Goal: Task Accomplishment & Management: Use online tool/utility

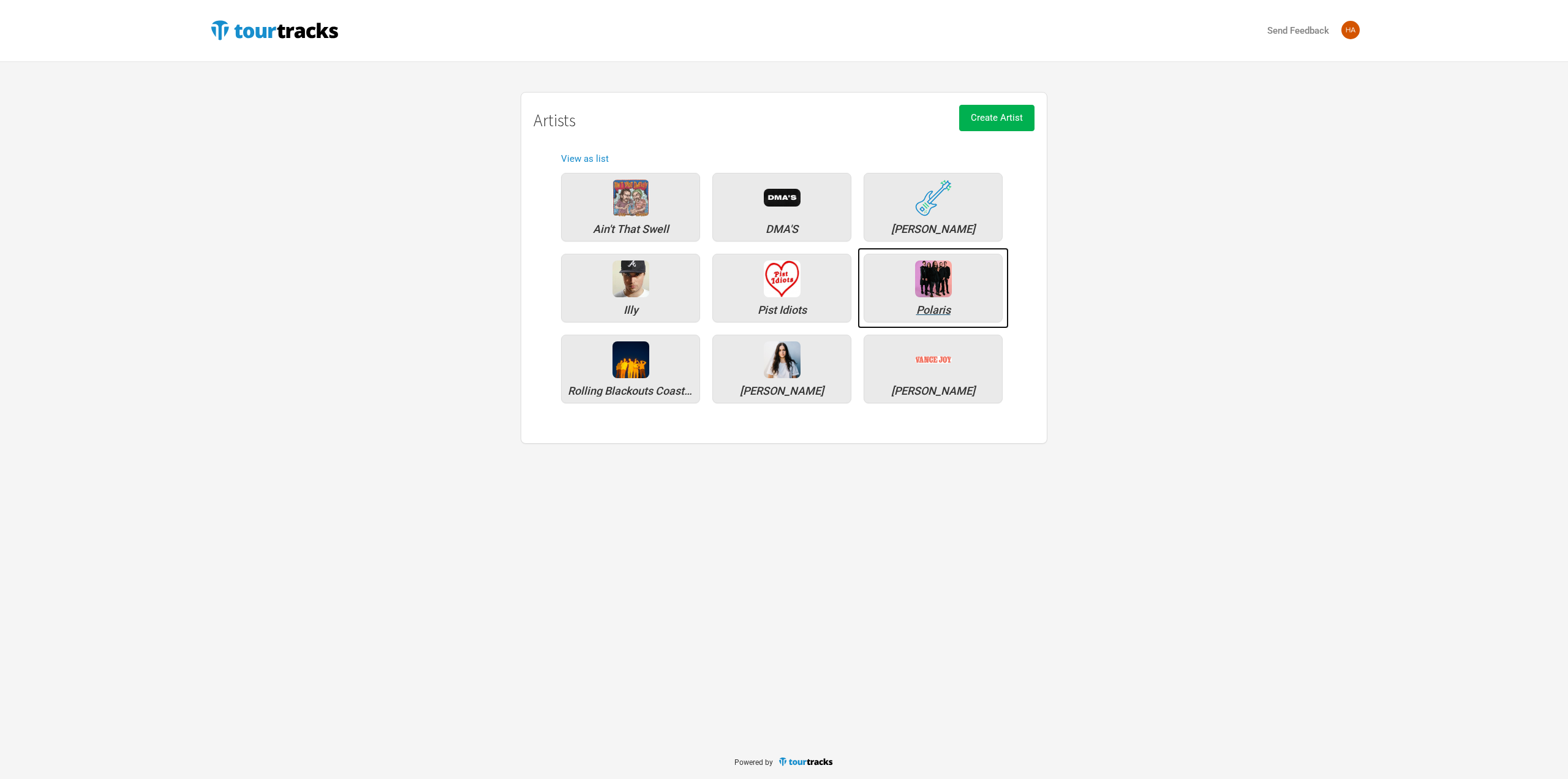
click at [951, 305] on div "Polaris" at bounding box center [933, 310] width 126 height 11
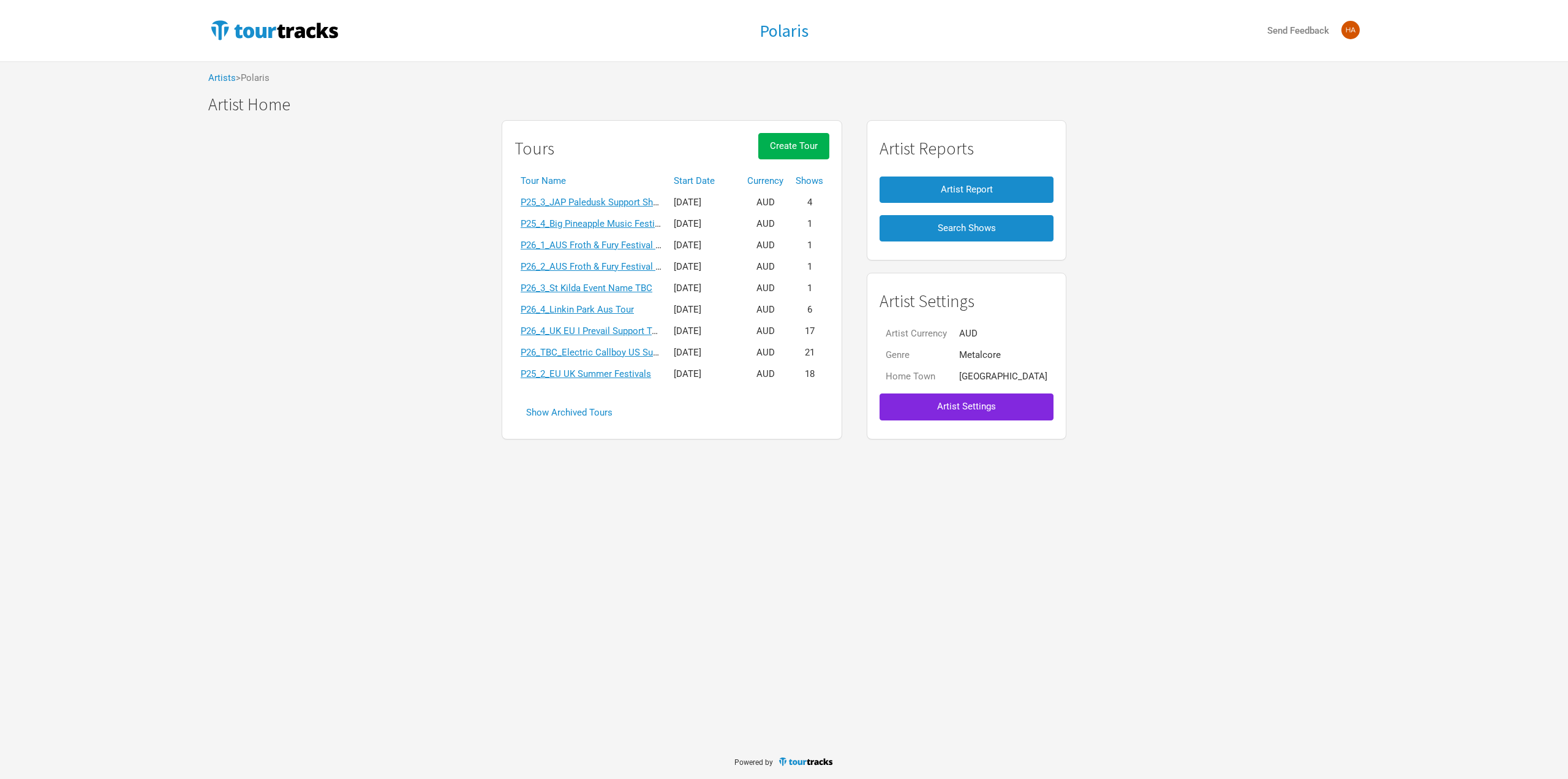
click at [715, 176] on th "Start Date" at bounding box center [705, 181] width 73 height 21
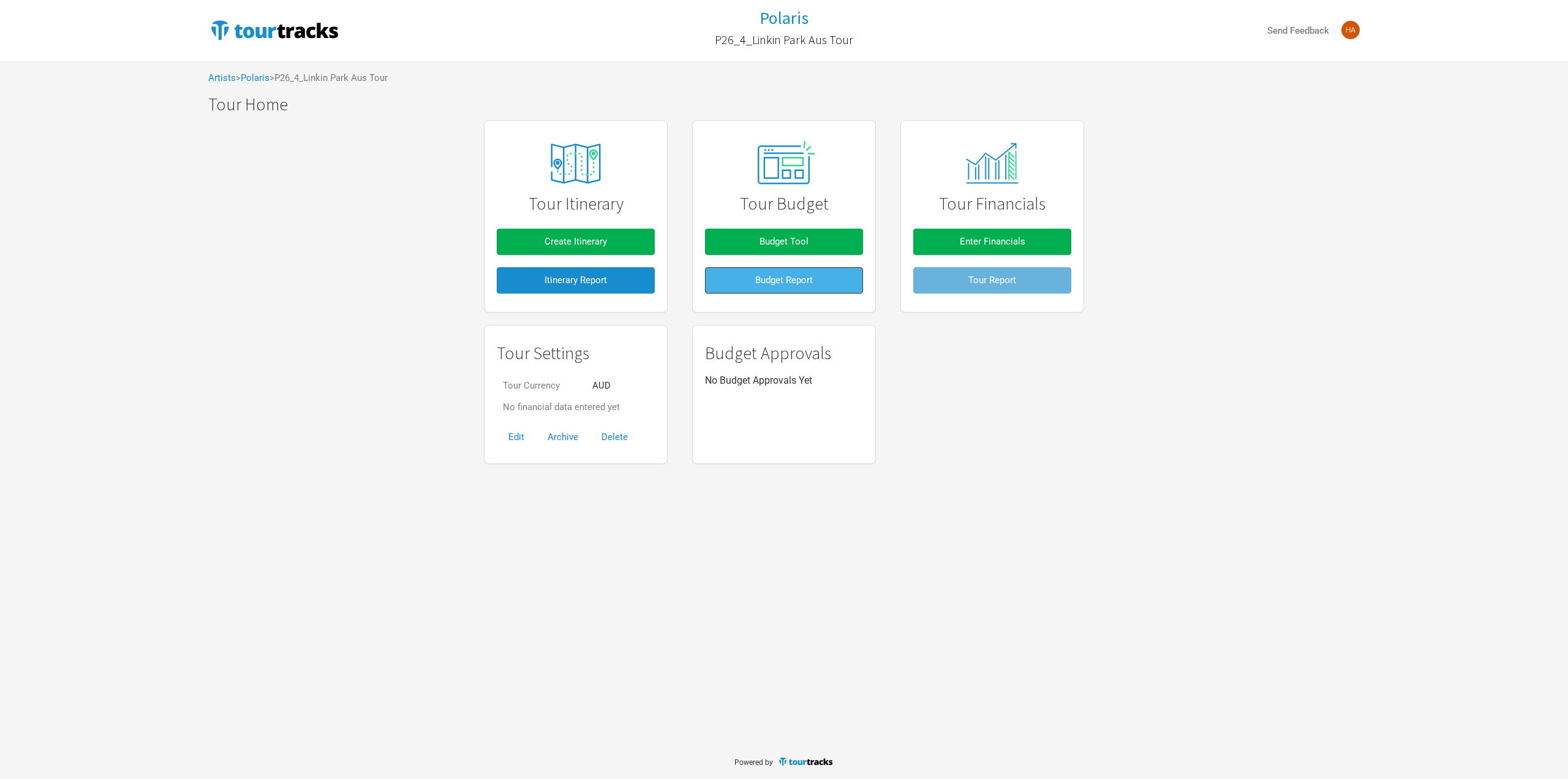
click at [770, 281] on span "Budget Report" at bounding box center [784, 280] width 58 height 11
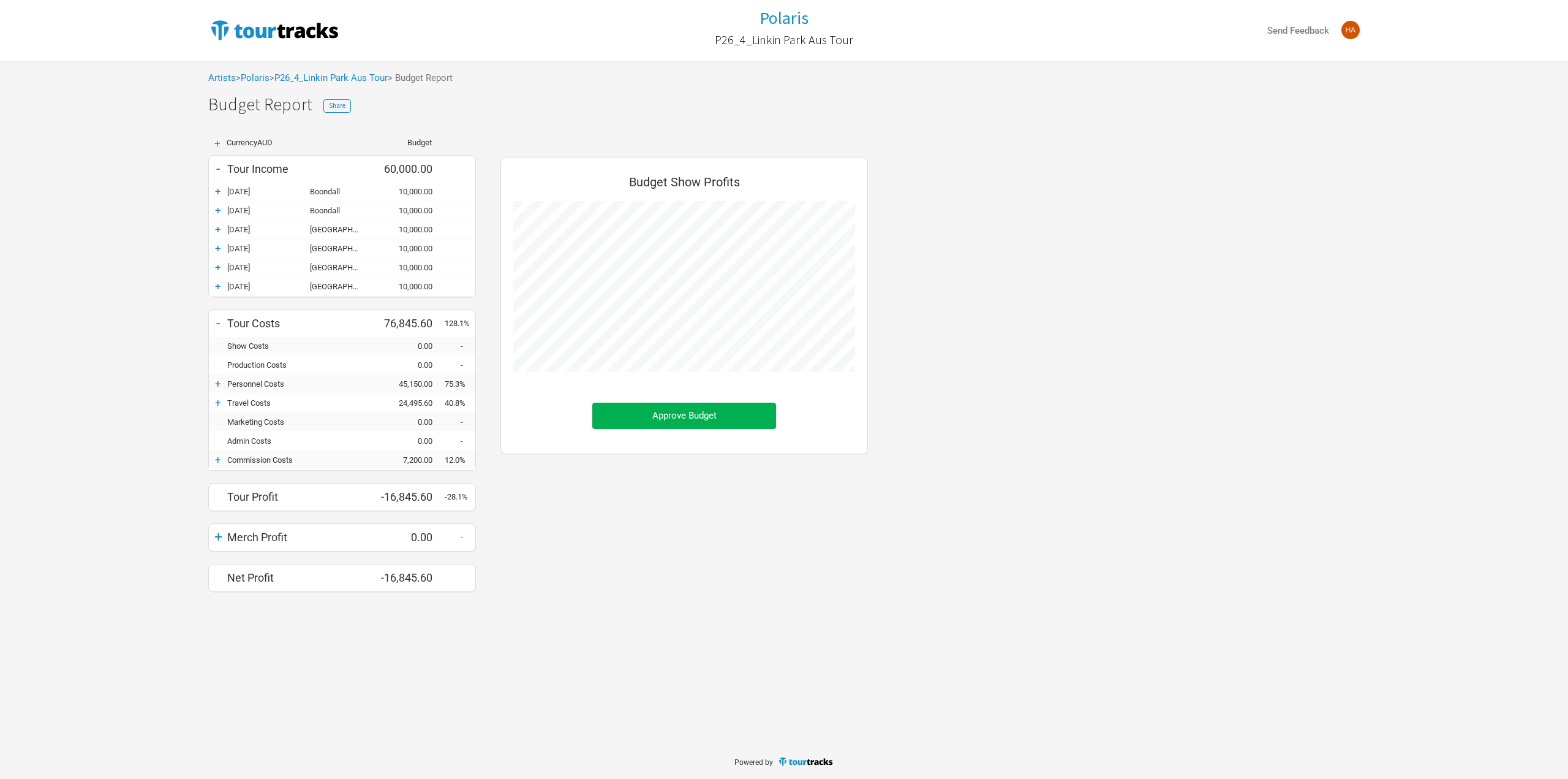
scroll to position [453, 392]
click at [214, 457] on div "+" at bounding box center [218, 459] width 18 height 12
click at [214, 457] on div "-" at bounding box center [218, 459] width 18 height 12
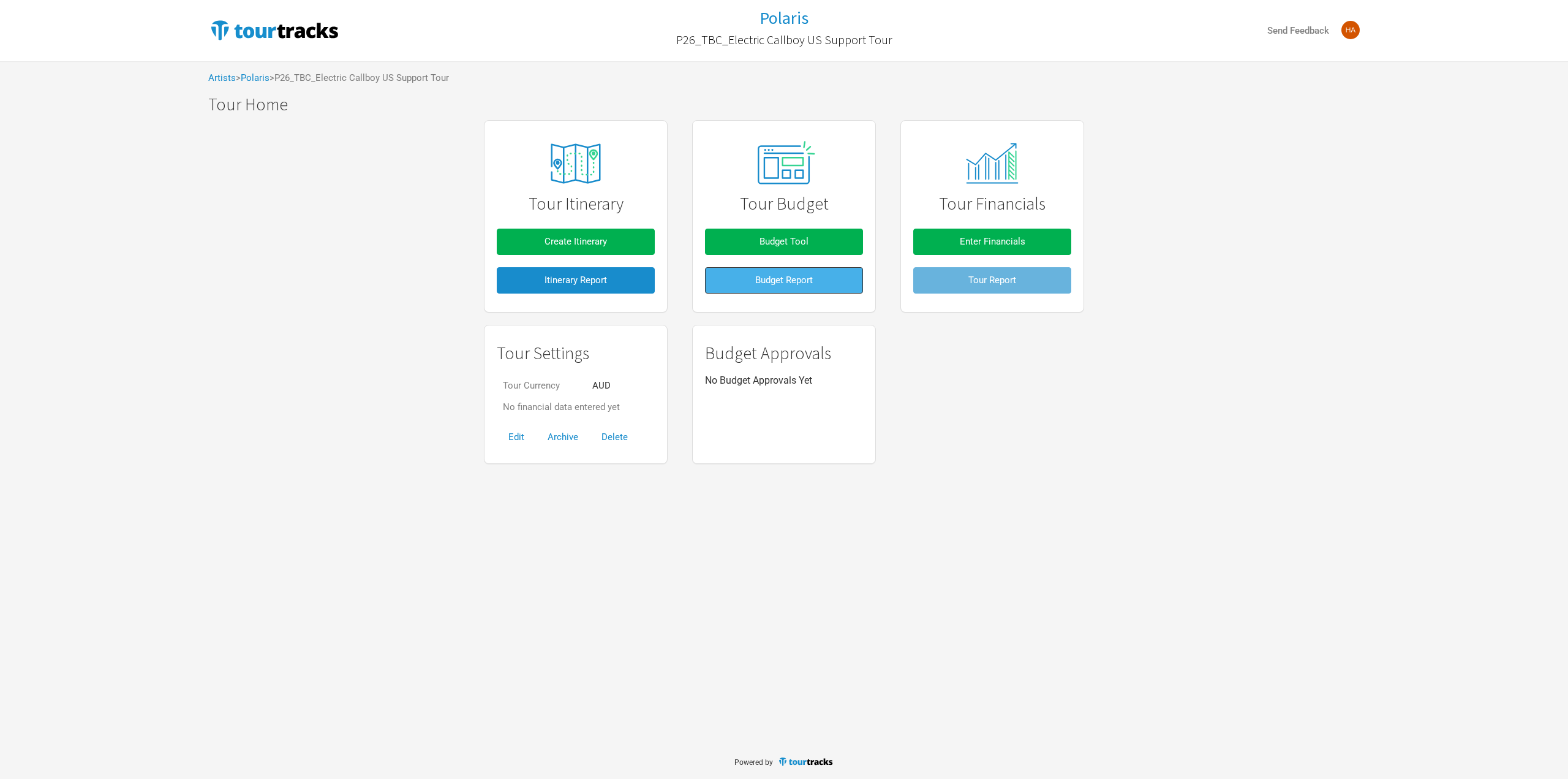
click at [748, 291] on button "Budget Report" at bounding box center [784, 280] width 158 height 27
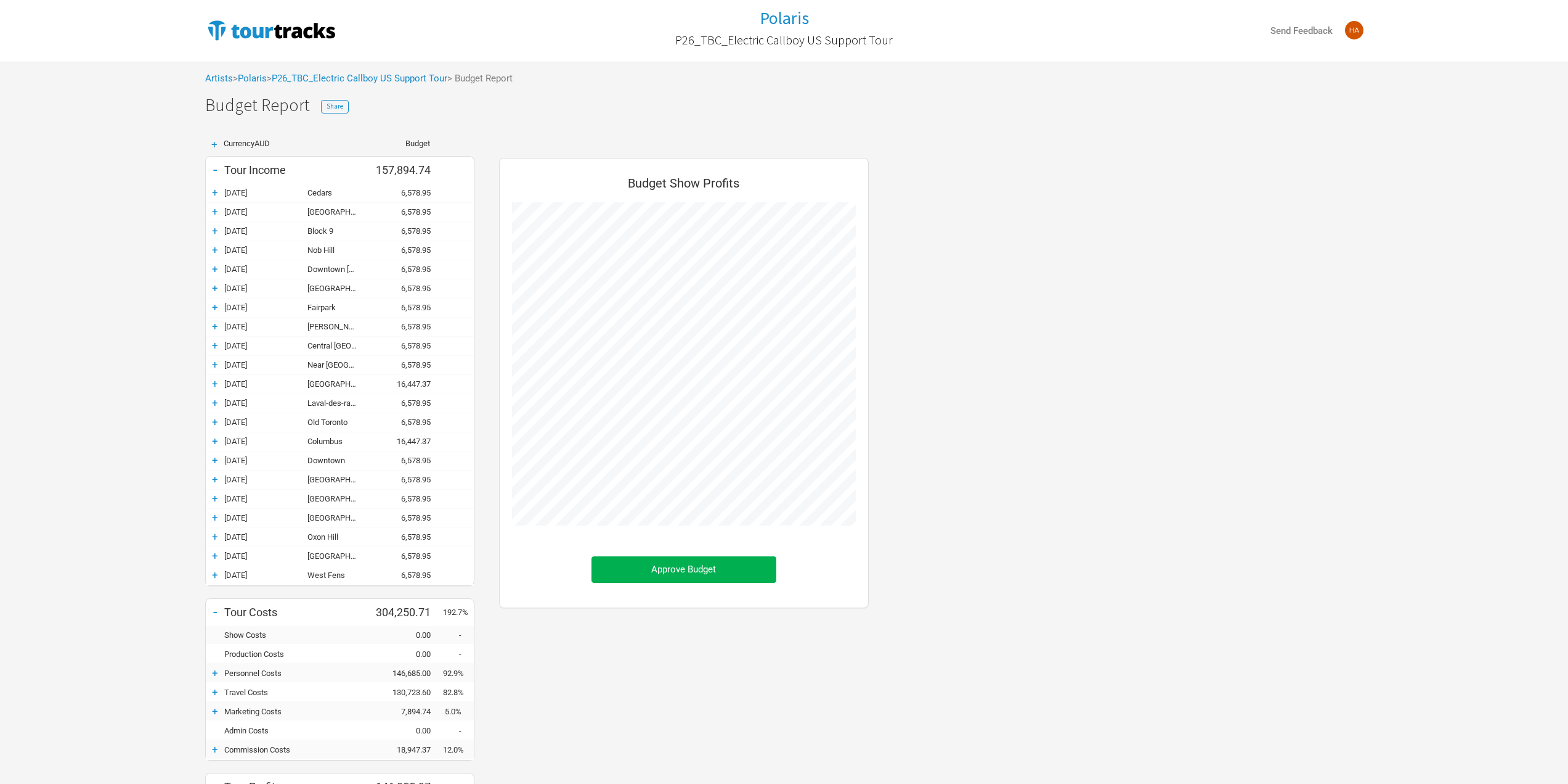
scroll to position [62, 0]
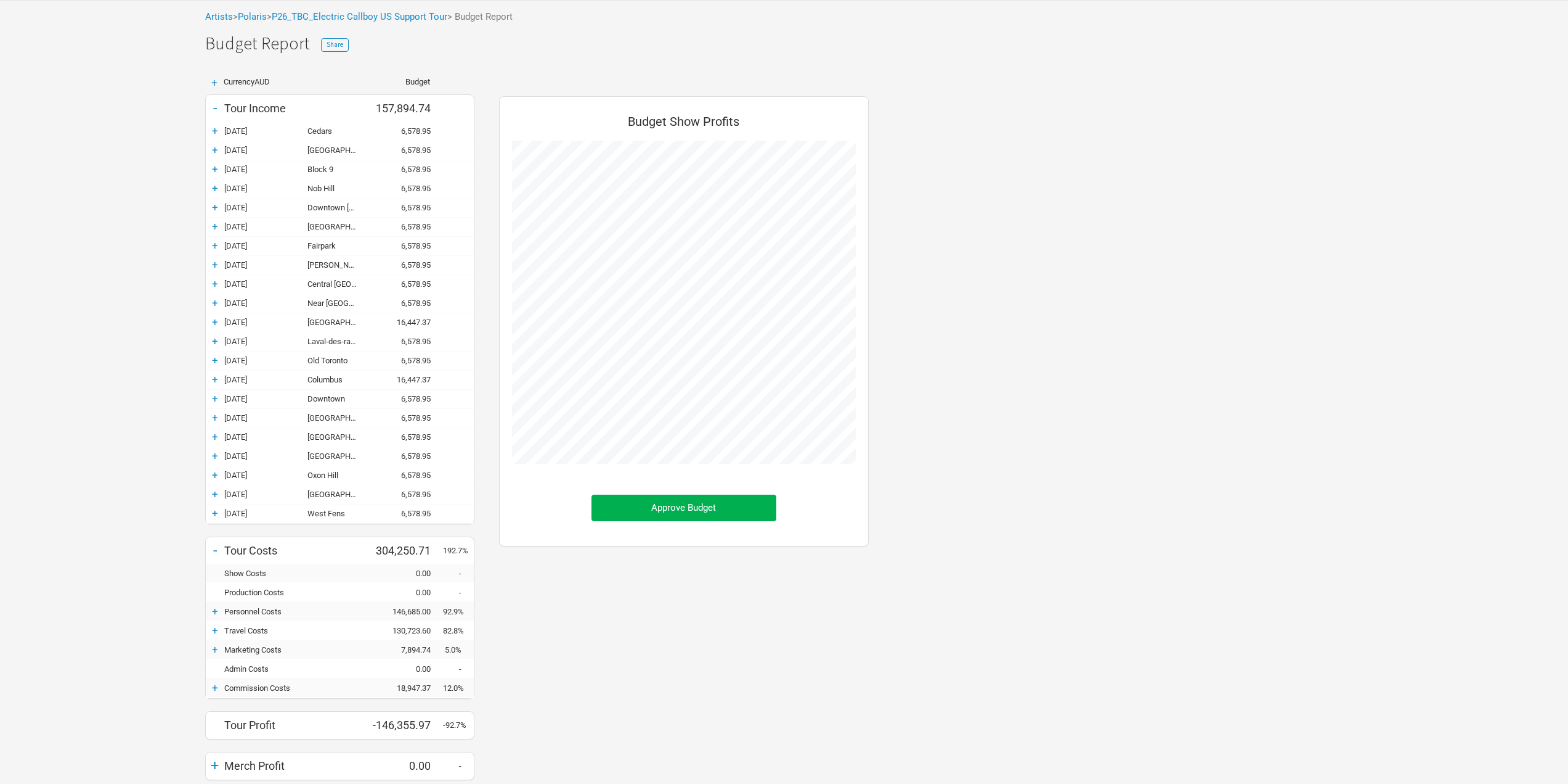
click at [221, 373] on div "+" at bounding box center [215, 379] width 18 height 12
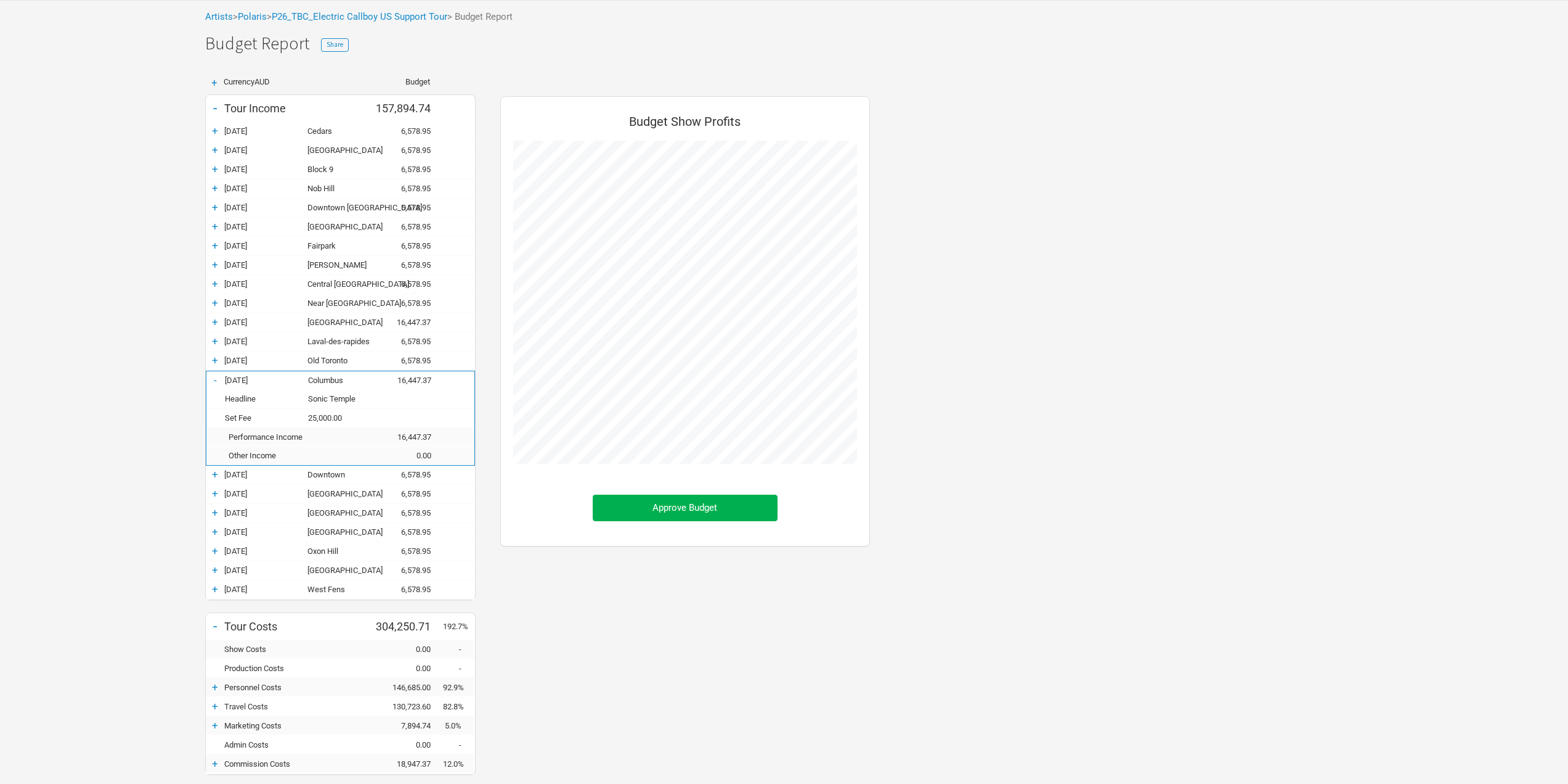
scroll to position [819, 394]
click at [212, 352] on div "+ 16-May-26 Old Toronto 6,578.95" at bounding box center [341, 361] width 269 height 18
click at [208, 320] on div "+" at bounding box center [215, 321] width 18 height 12
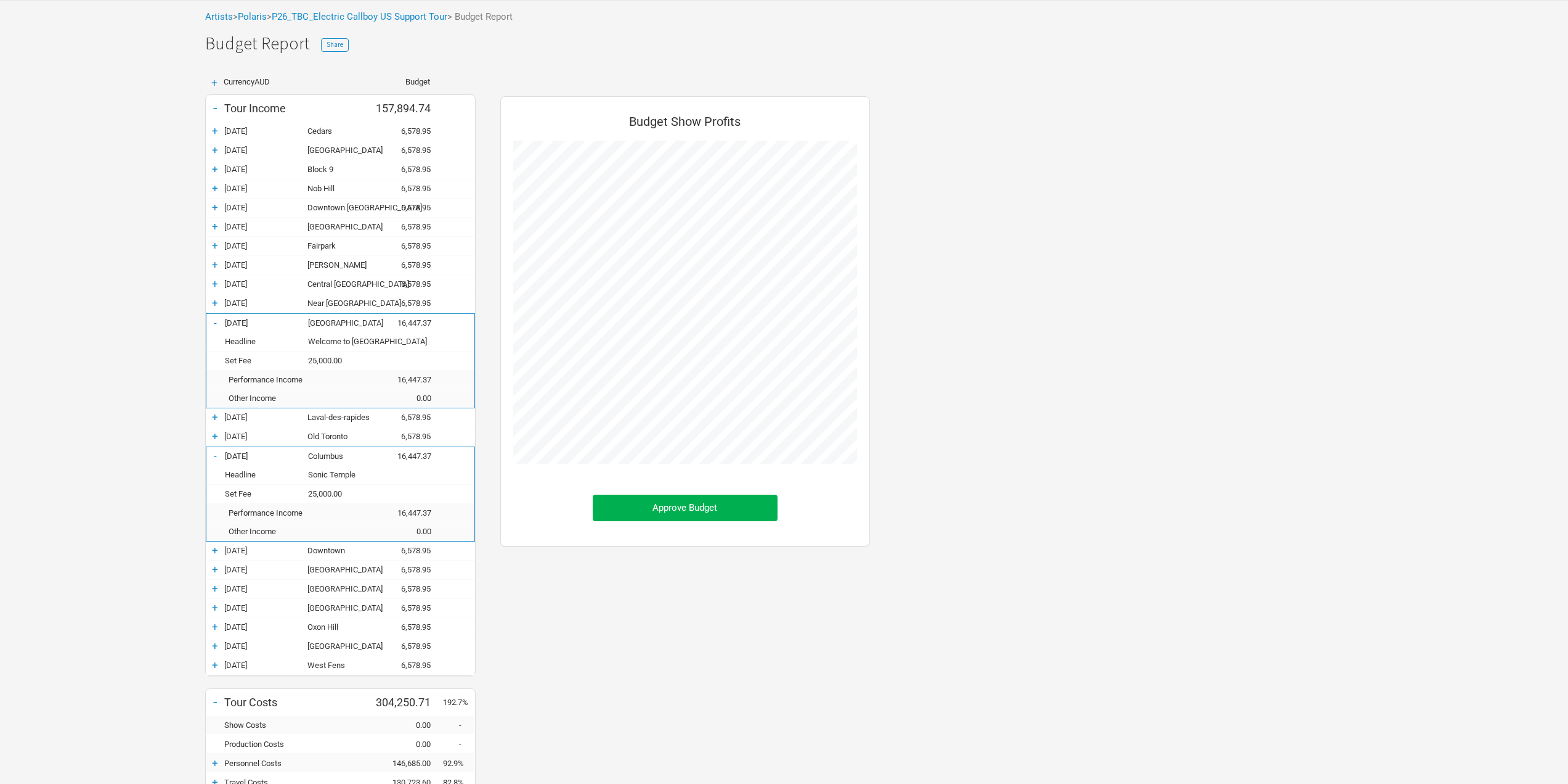
click at [209, 279] on div "+" at bounding box center [215, 283] width 18 height 12
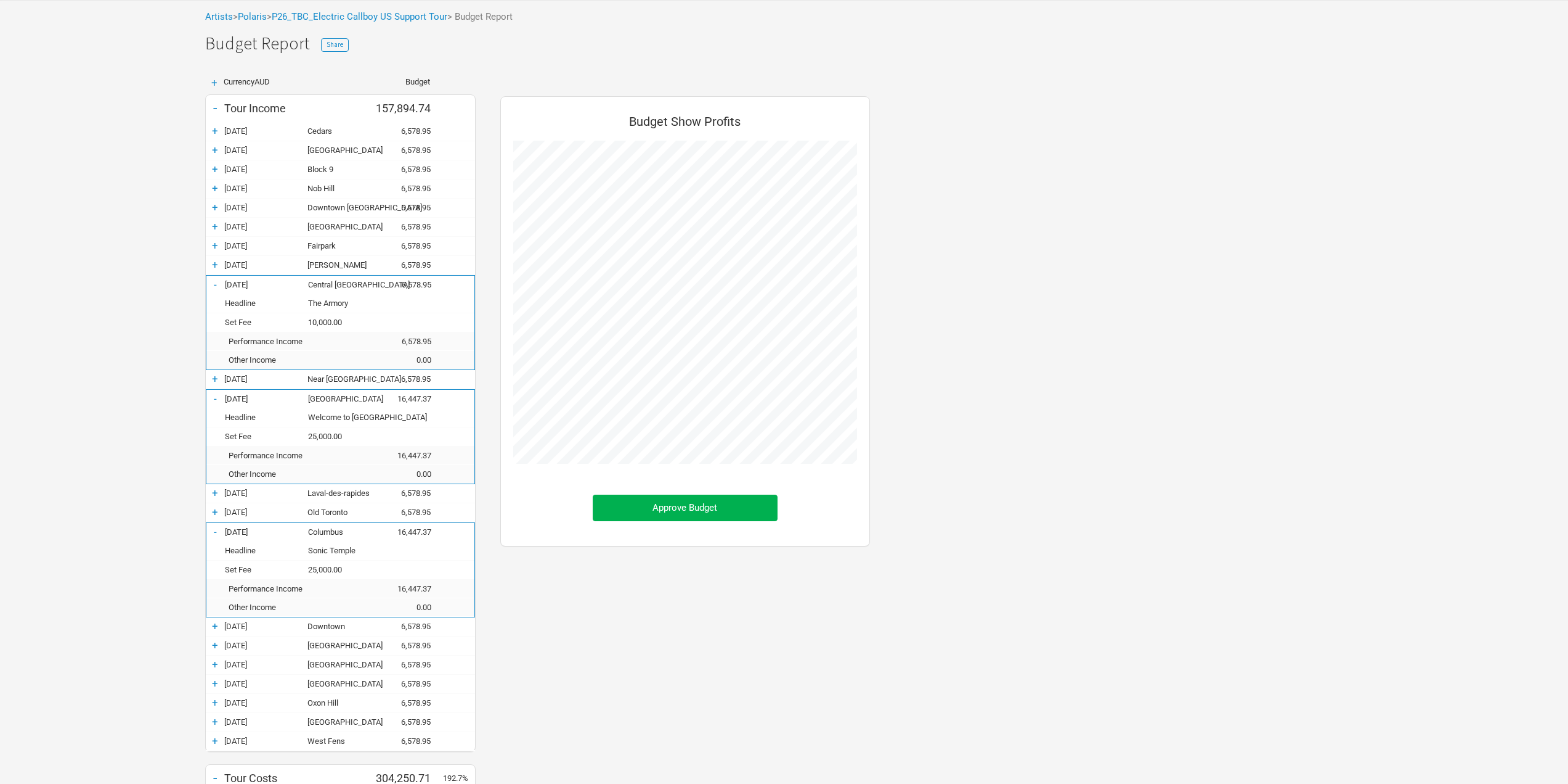
click at [212, 240] on div "+" at bounding box center [215, 245] width 18 height 12
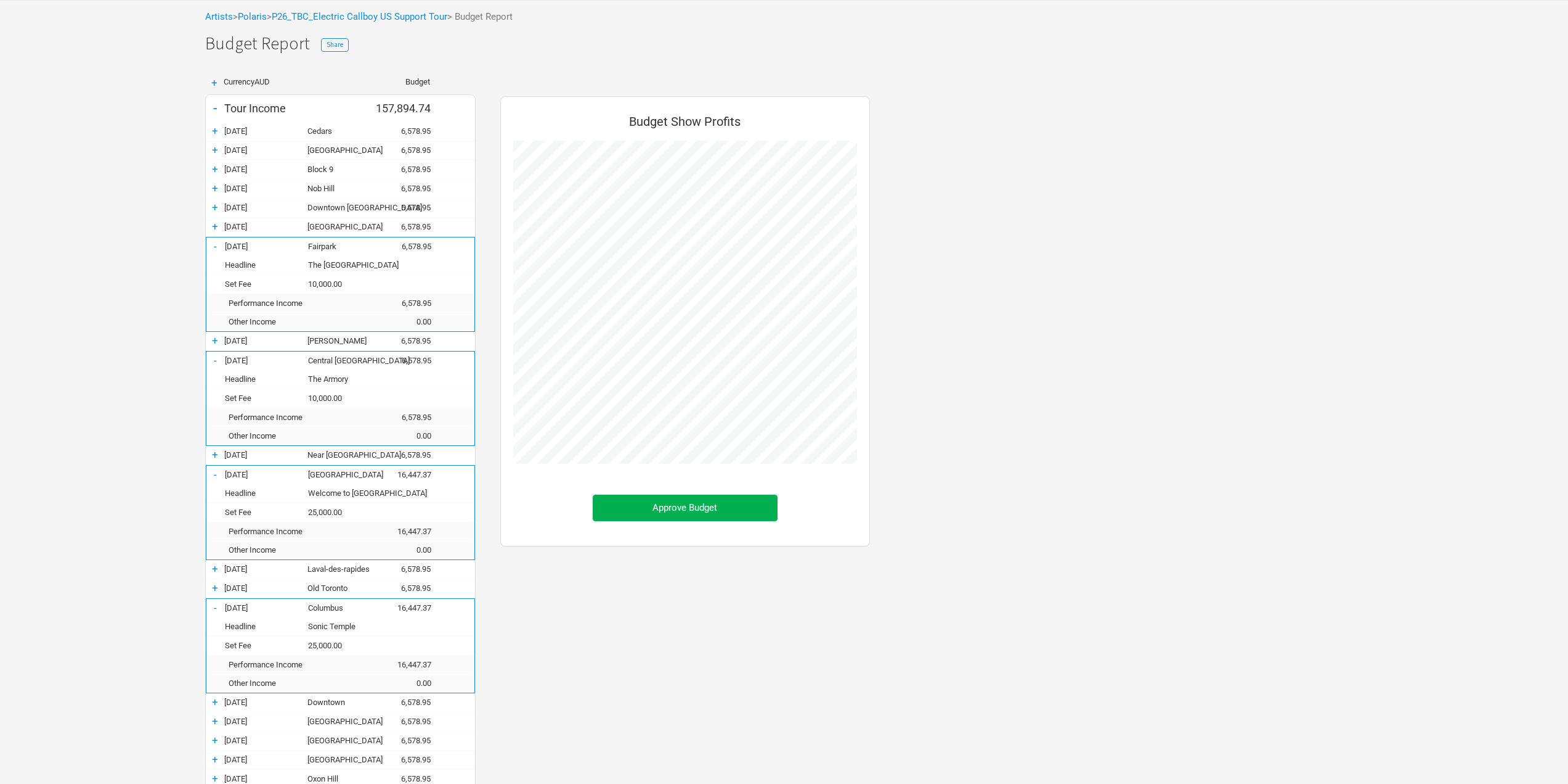
click at [210, 223] on div "+" at bounding box center [215, 225] width 18 height 12
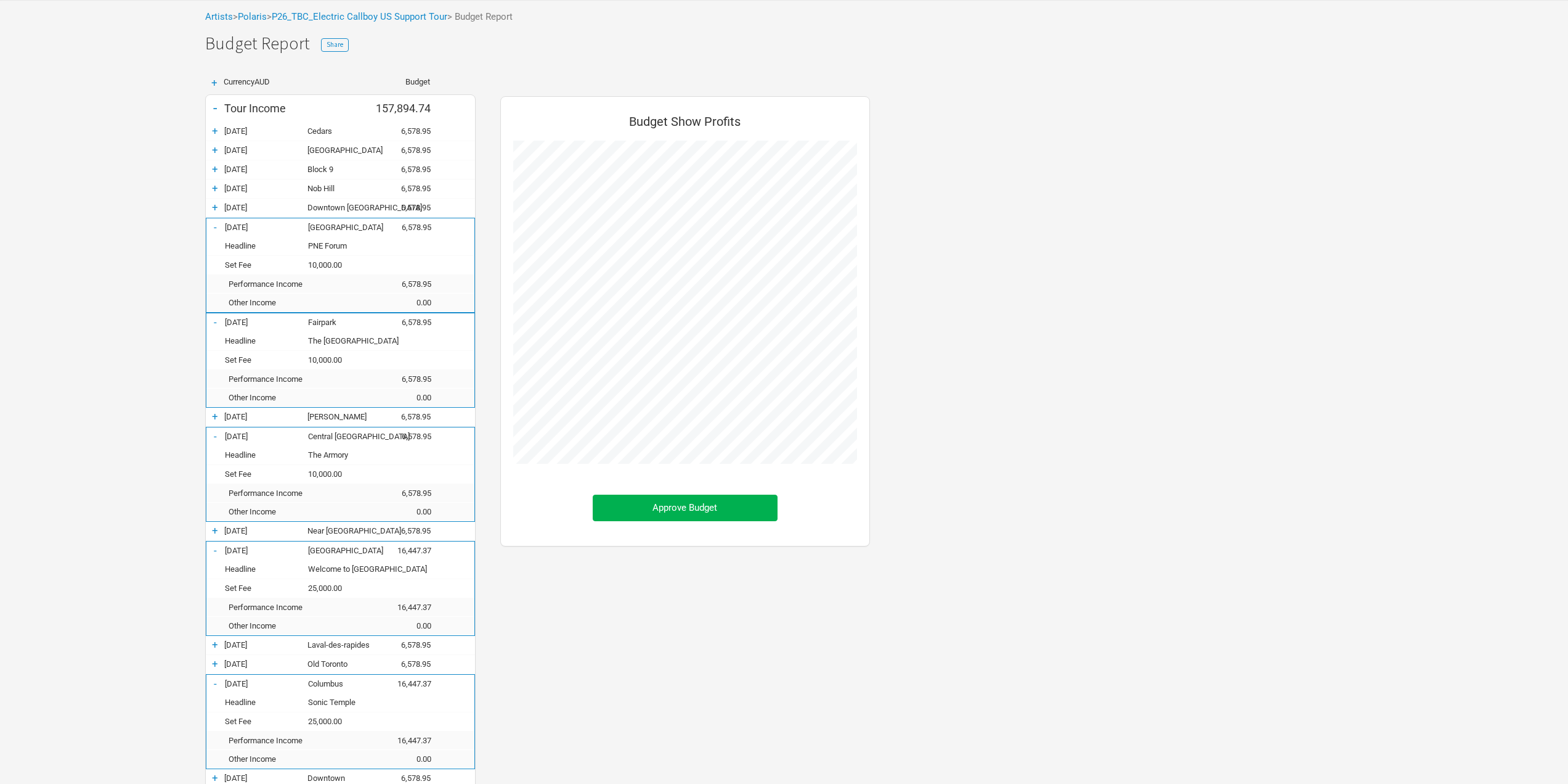
scroll to position [0, 0]
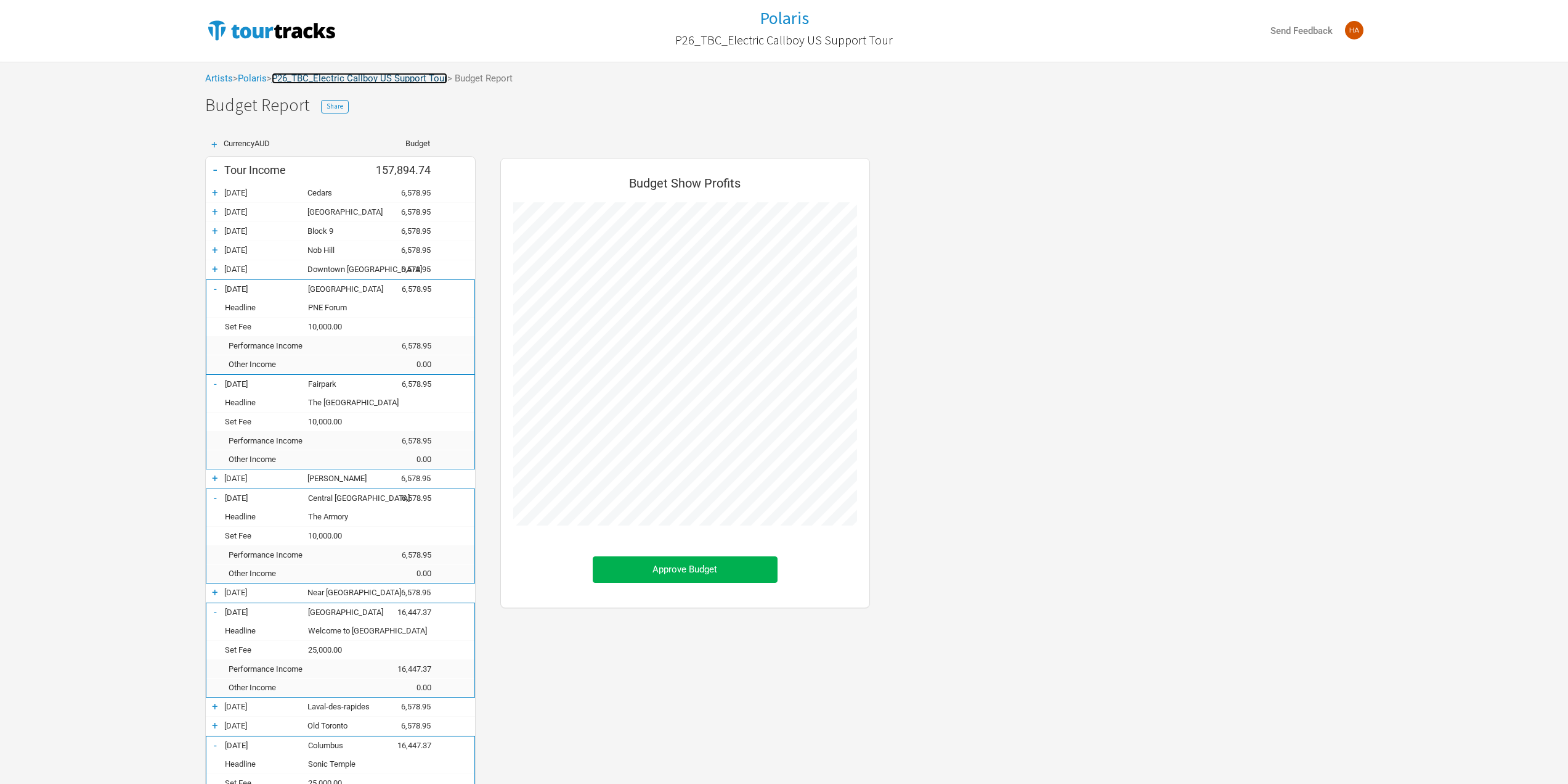
click at [406, 73] on link "P26_TBC_Electric Callboy US Support Tour" at bounding box center [359, 78] width 175 height 11
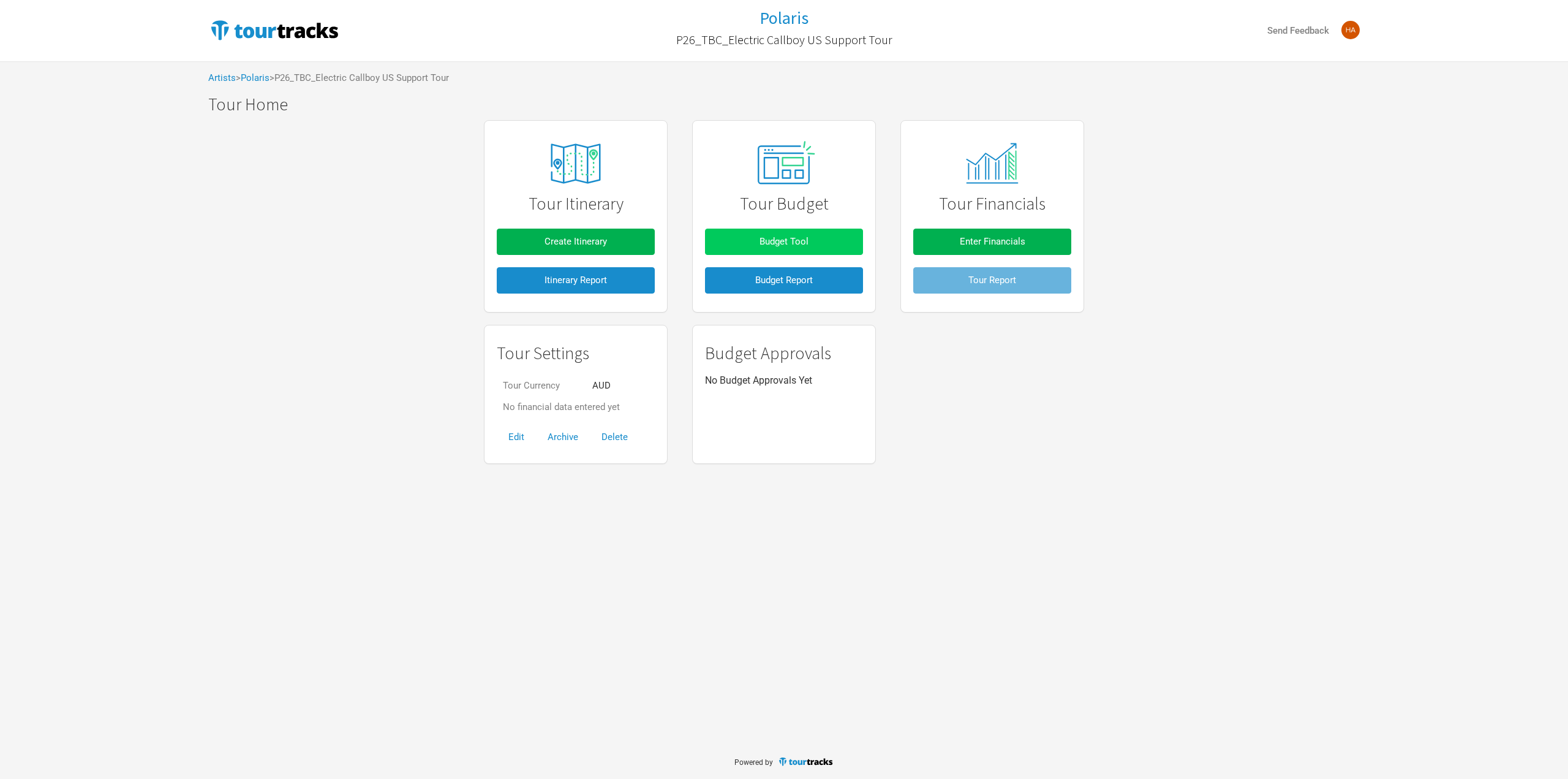
click at [779, 231] on button "Budget Tool" at bounding box center [784, 241] width 158 height 27
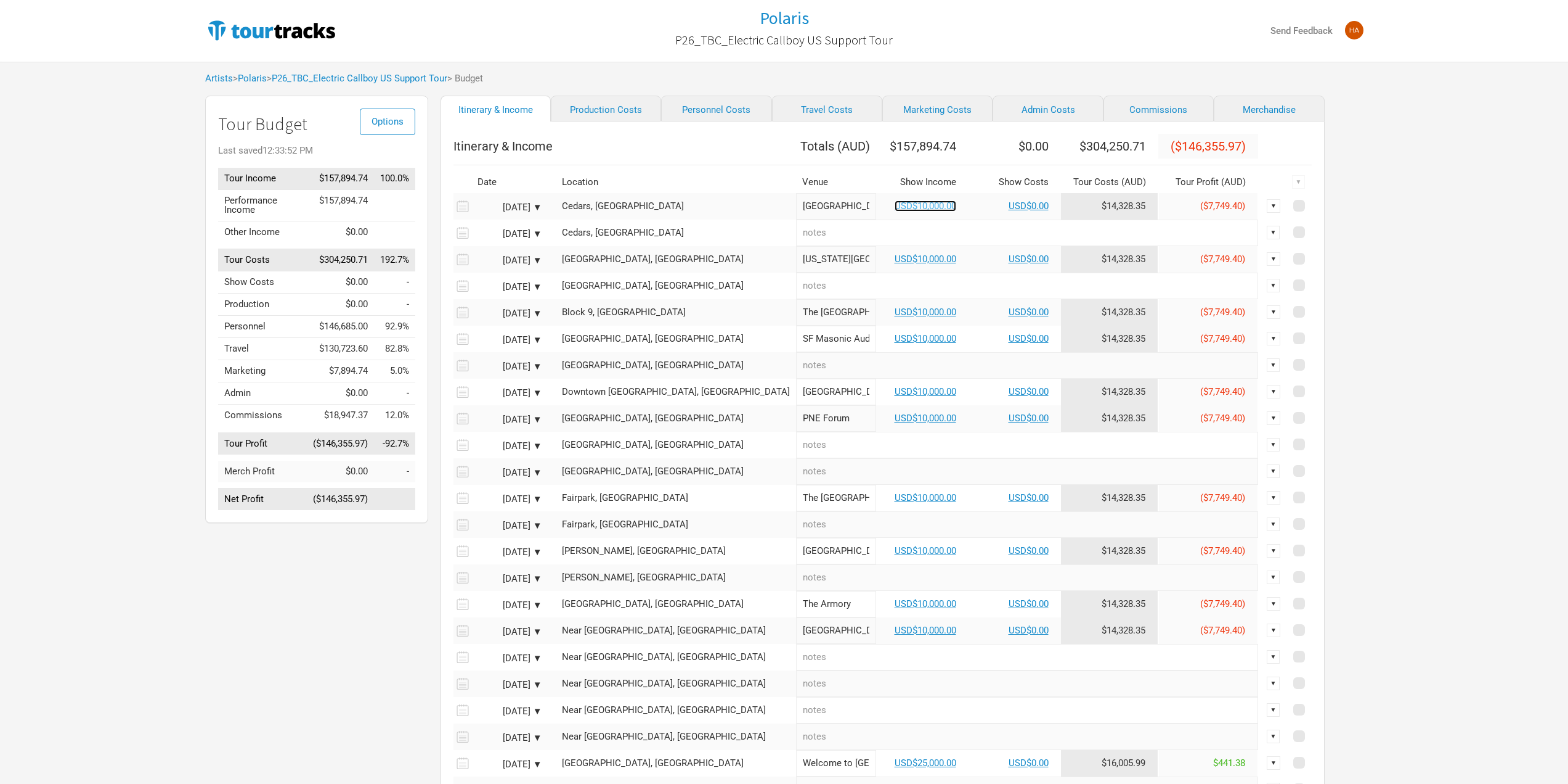
click at [894, 211] on link "USD$10,000.00" at bounding box center [925, 206] width 62 height 11
select select "Support"
select select "USD"
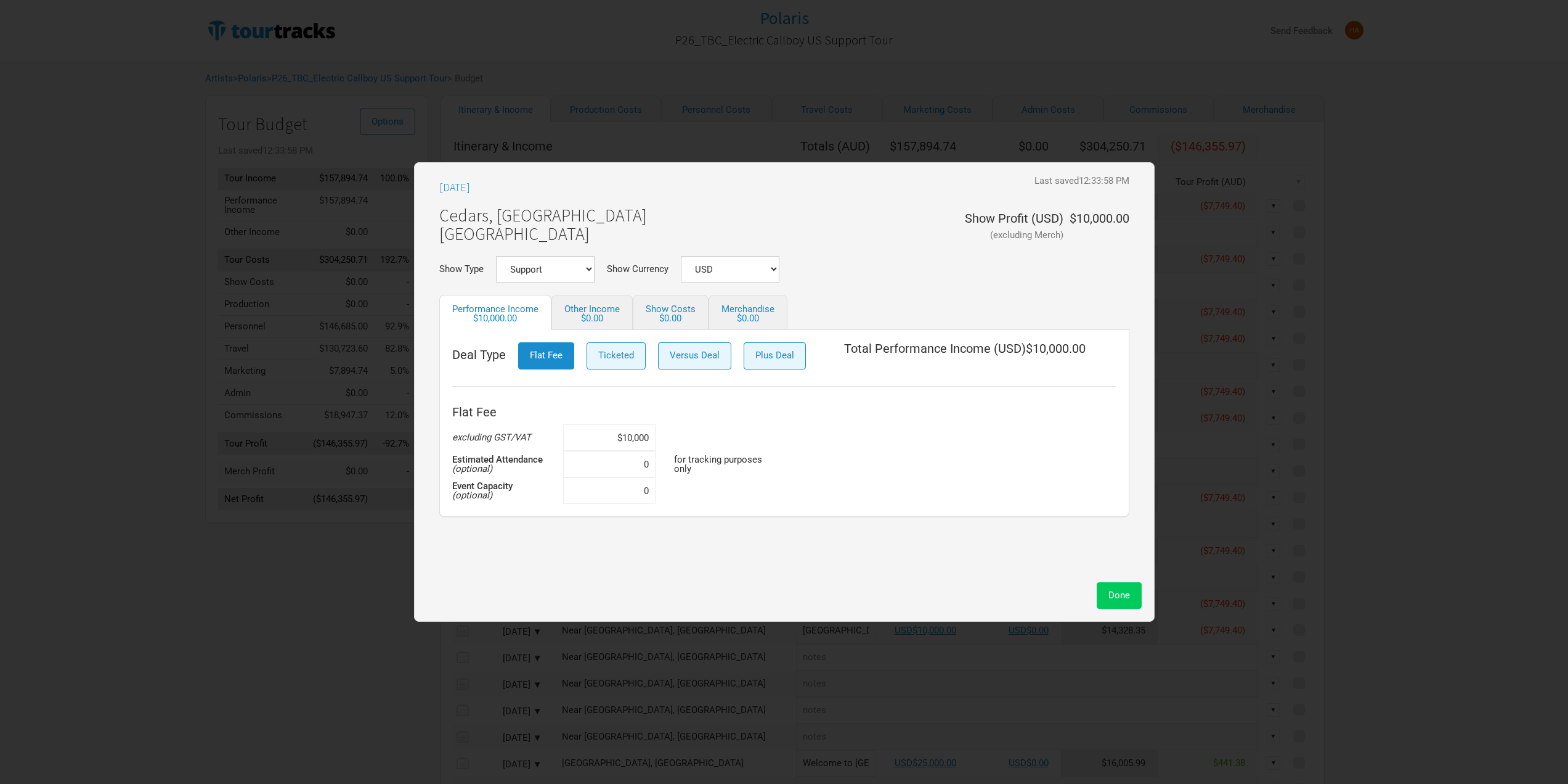
click at [1114, 596] on span "Done" at bounding box center [1119, 595] width 21 height 11
